Goal: Task Accomplishment & Management: Use online tool/utility

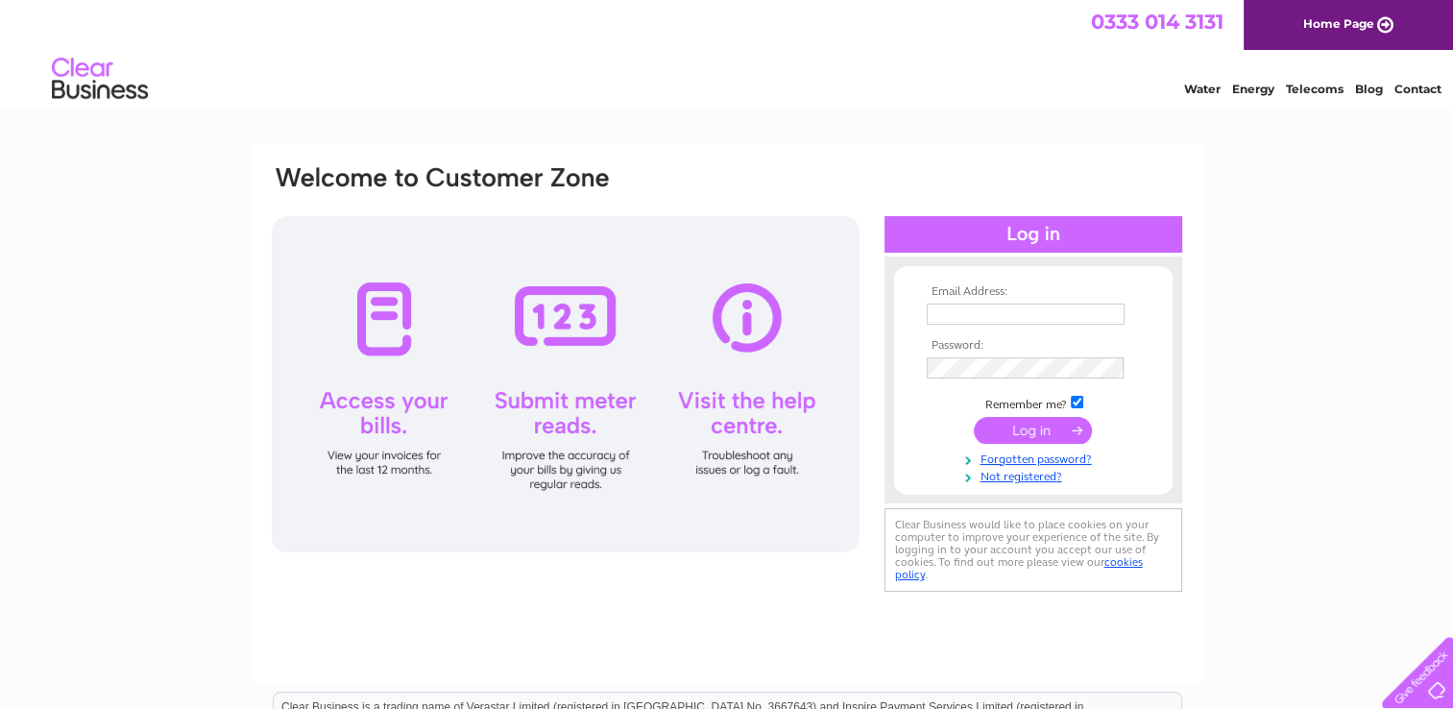
type input "[PERSON_NAME][EMAIL_ADDRESS][PERSON_NAME][DOMAIN_NAME]"
click at [1046, 434] on input "submit" at bounding box center [1033, 430] width 118 height 27
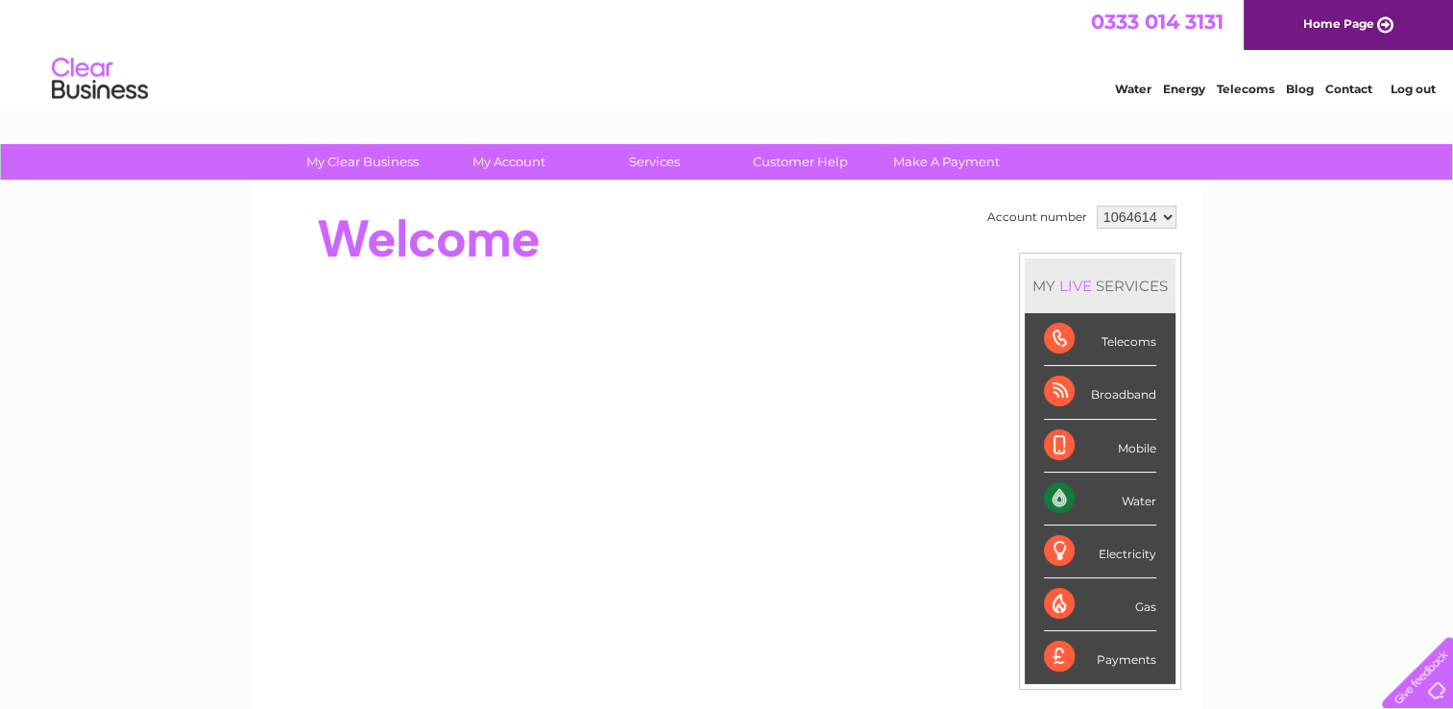
click at [1131, 498] on div "Water" at bounding box center [1100, 499] width 112 height 53
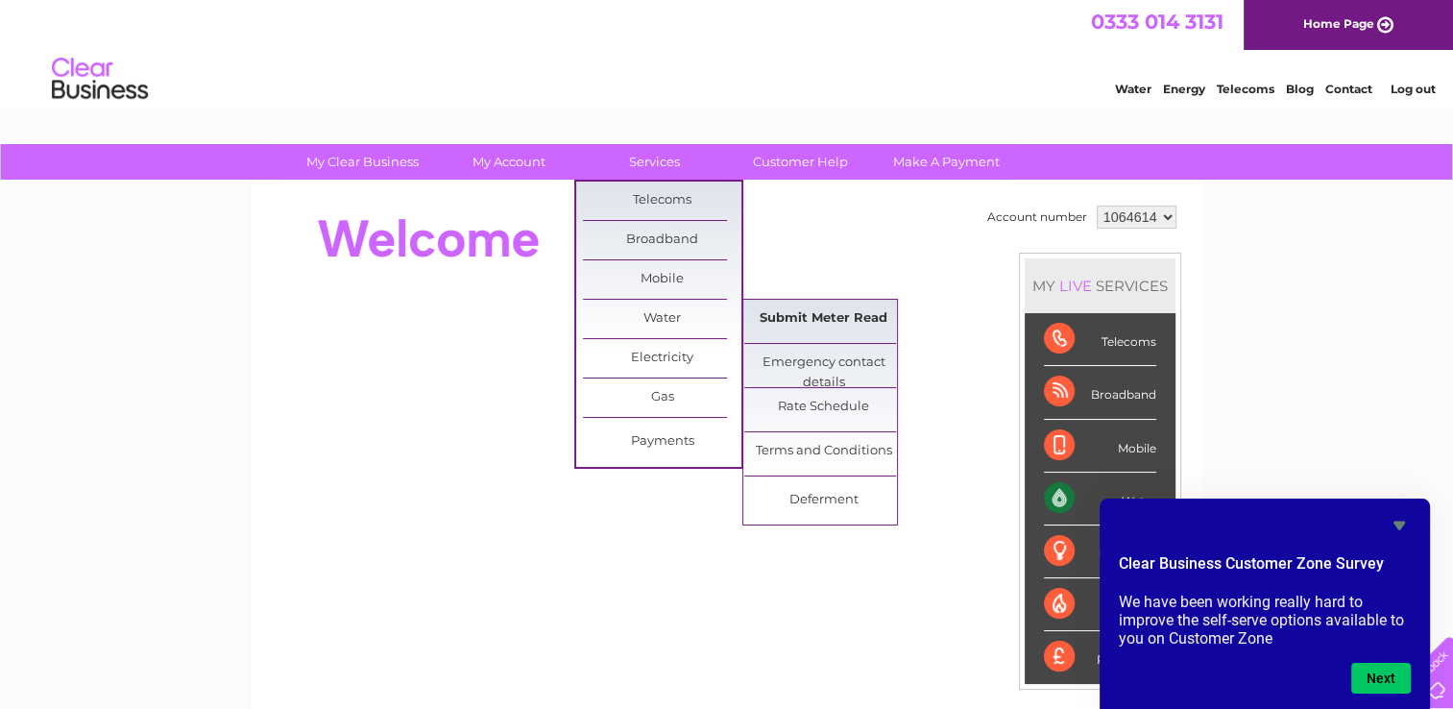
click at [806, 311] on link "Submit Meter Read" at bounding box center [823, 319] width 158 height 38
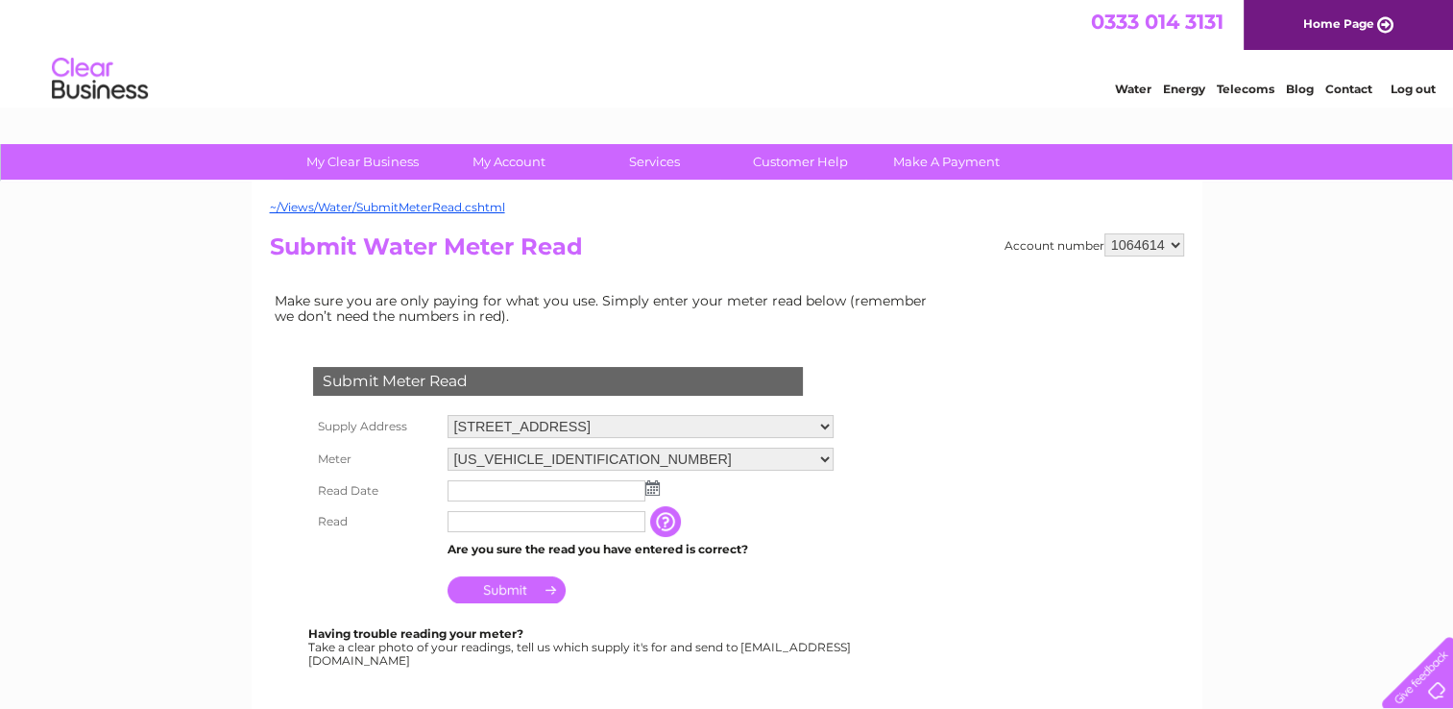
click at [645, 489] on img at bounding box center [652, 487] width 14 height 15
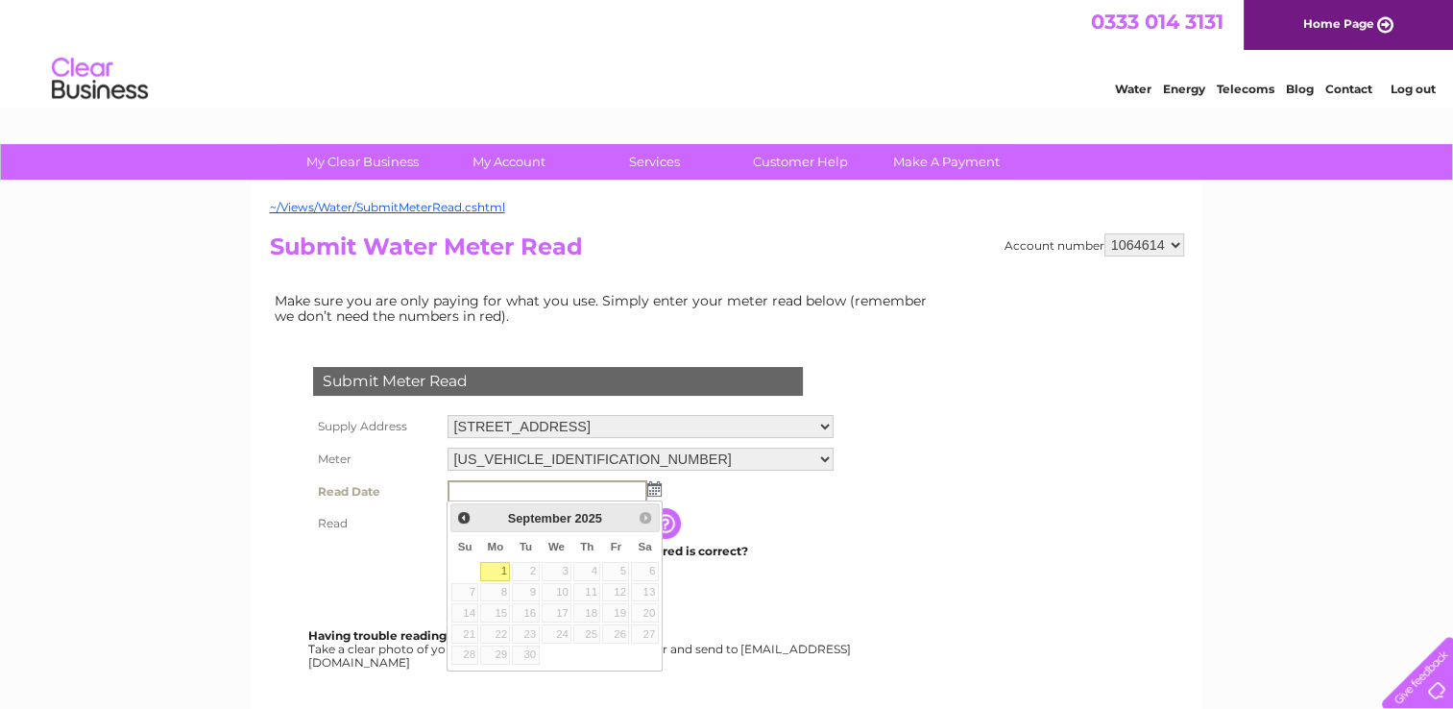
click at [493, 566] on link "1" at bounding box center [495, 571] width 30 height 19
type input "2025/09/01"
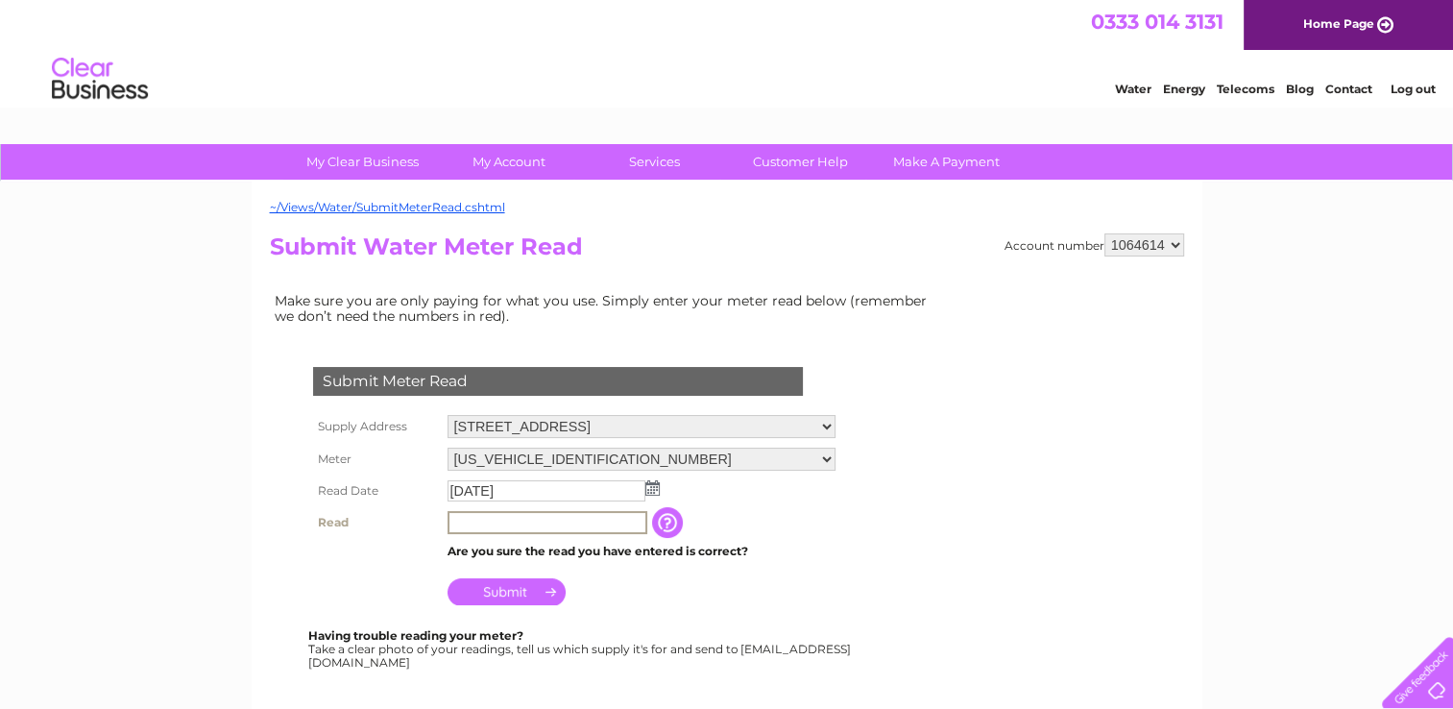
click at [480, 521] on input "text" at bounding box center [548, 522] width 200 height 23
type input "00178"
click at [529, 587] on input "Submit" at bounding box center [507, 589] width 118 height 27
